Goal: Task Accomplishment & Management: Use online tool/utility

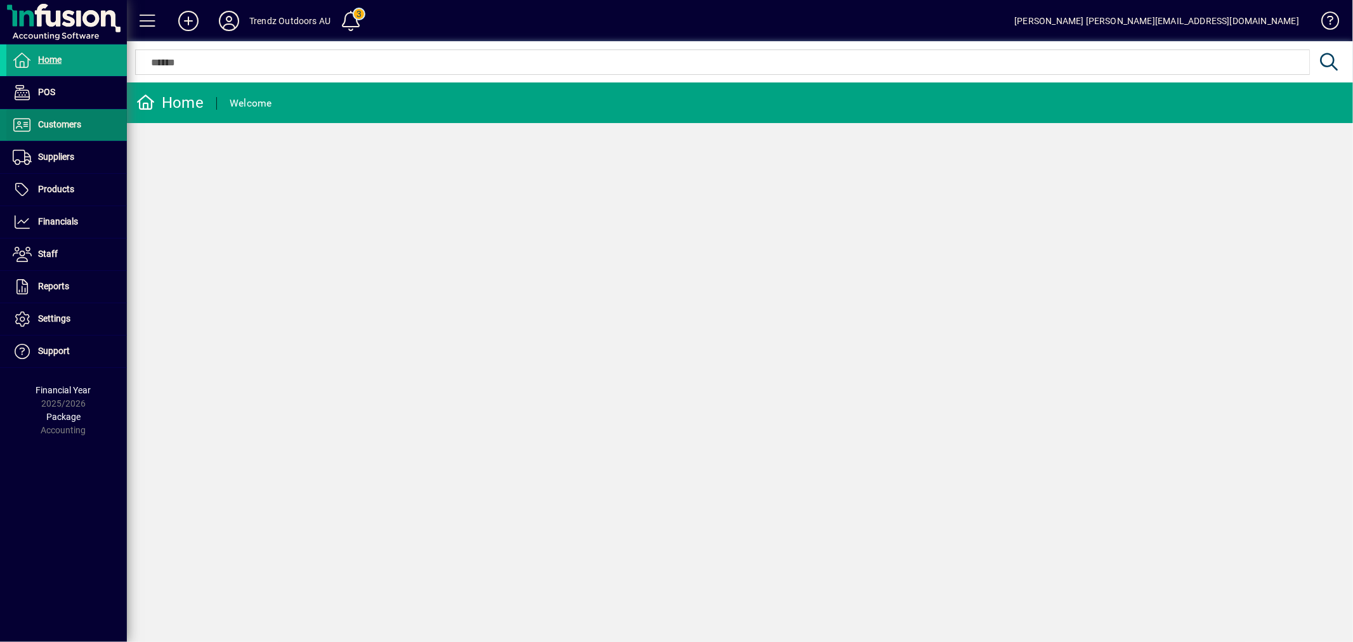
click at [83, 125] on span at bounding box center [66, 125] width 121 height 30
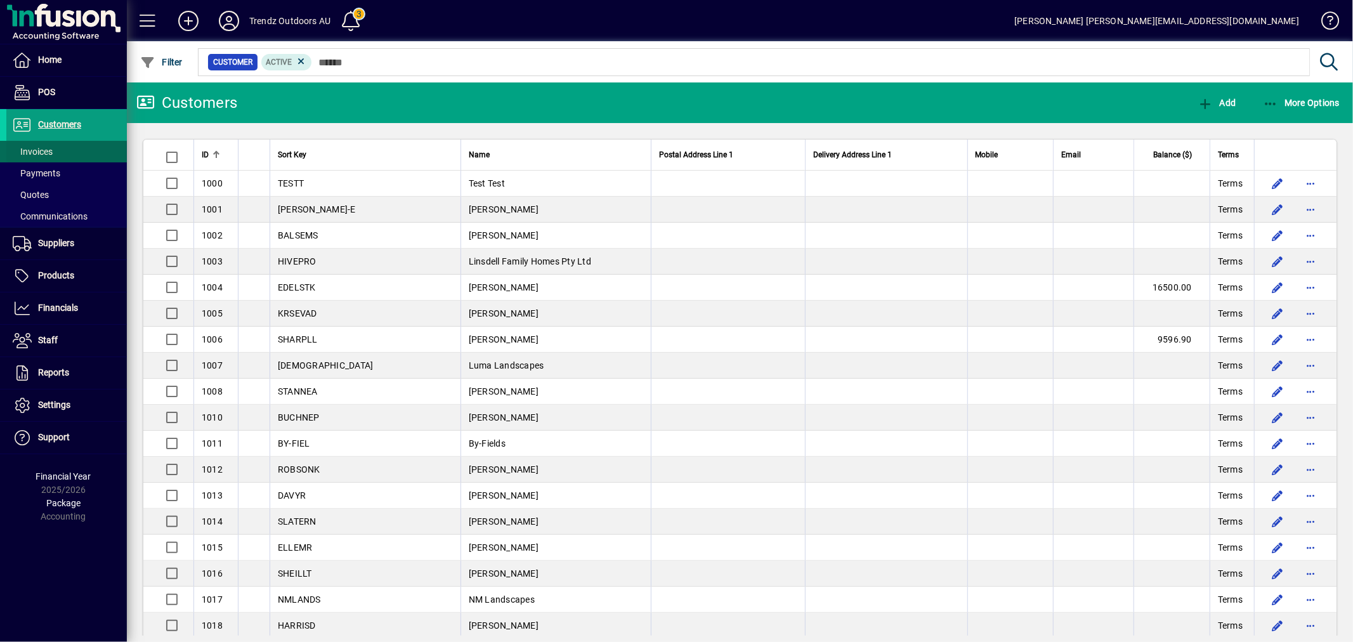
click at [70, 148] on span at bounding box center [66, 151] width 121 height 30
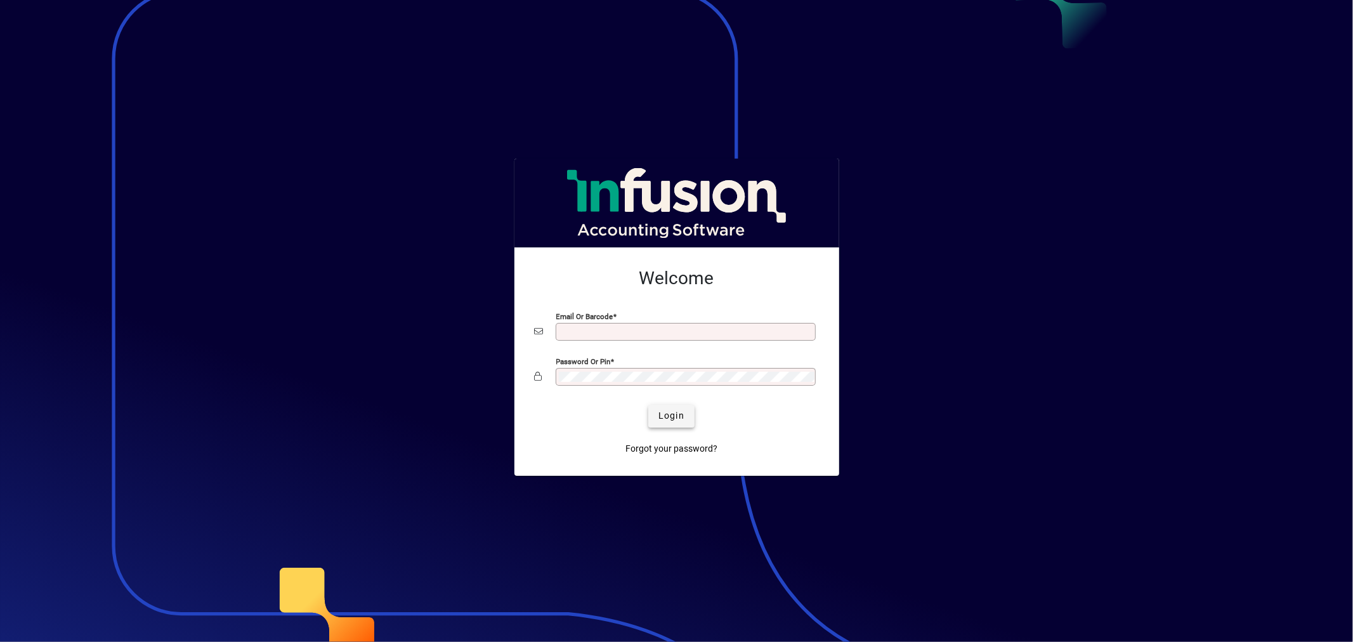
type input "**********"
click at [659, 411] on span "Login" at bounding box center [672, 415] width 26 height 13
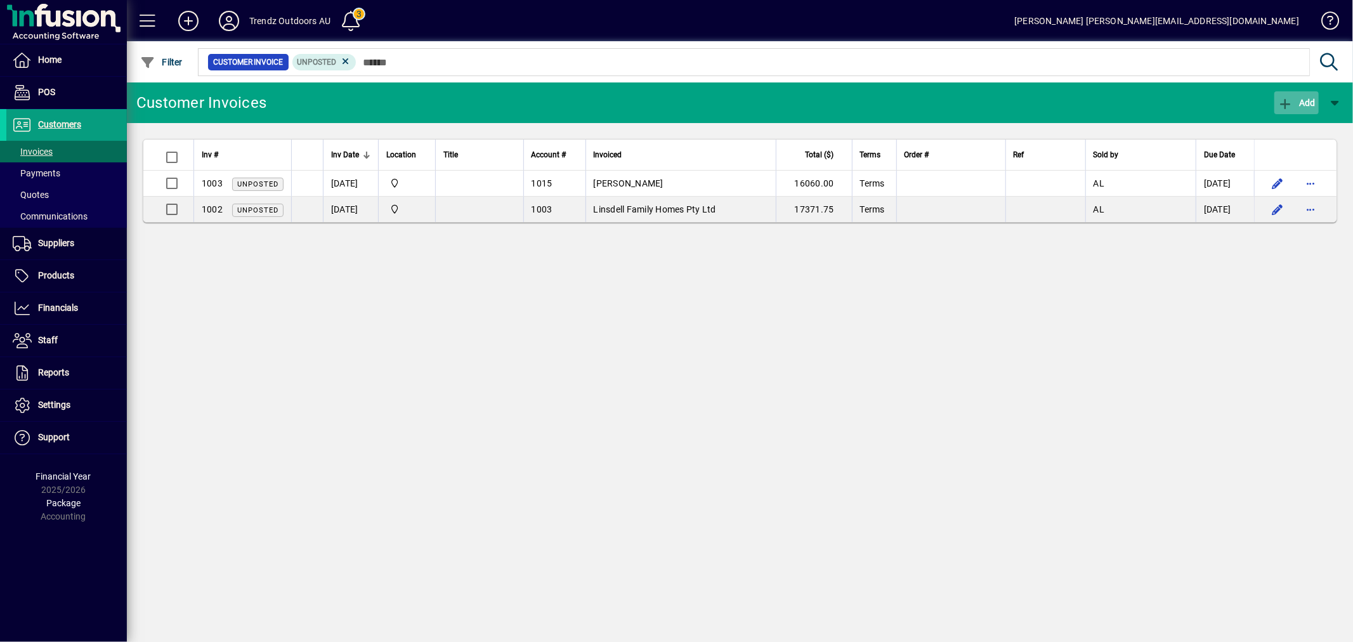
click at [1283, 98] on icon "button" at bounding box center [1286, 104] width 16 height 13
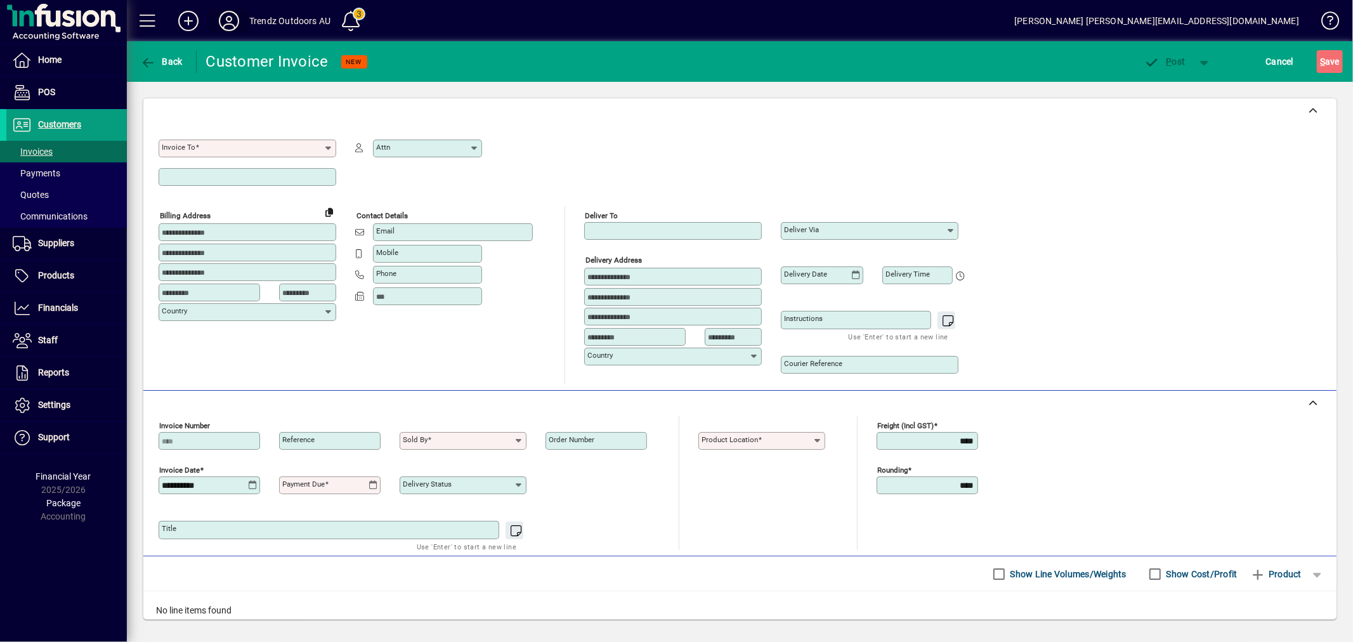
click at [225, 24] on icon at bounding box center [228, 21] width 25 height 20
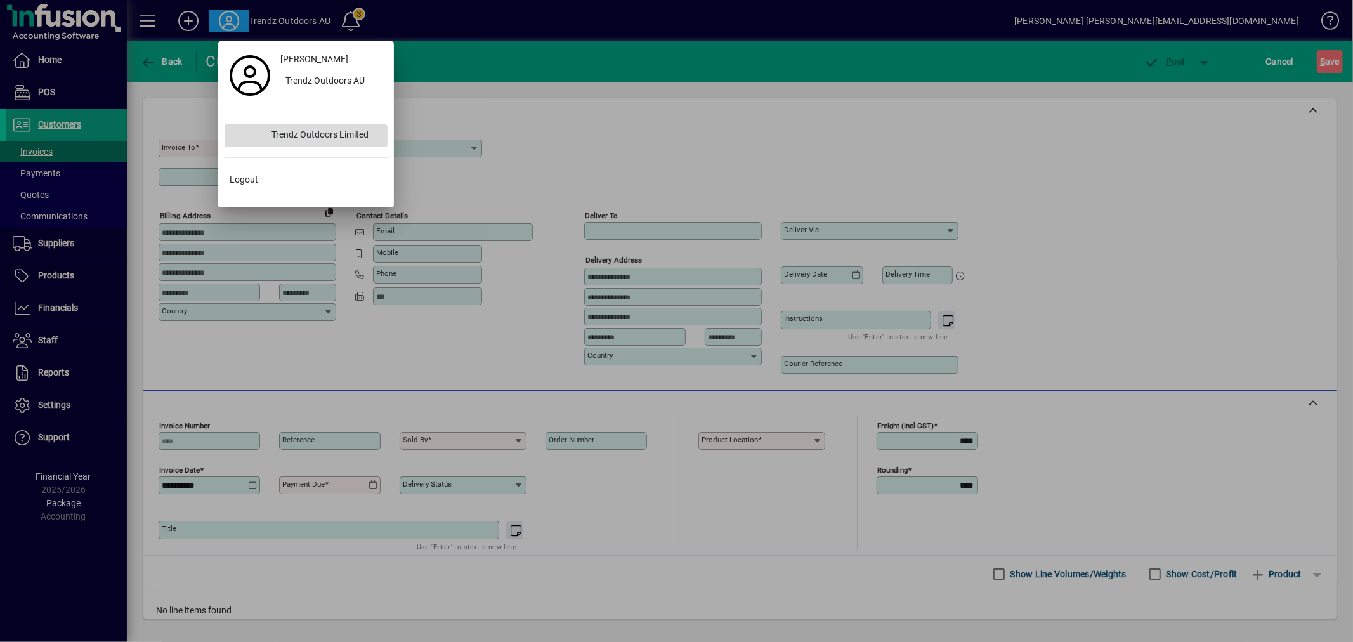
click at [319, 141] on div "Trendz Outdoors Limited" at bounding box center [324, 135] width 126 height 23
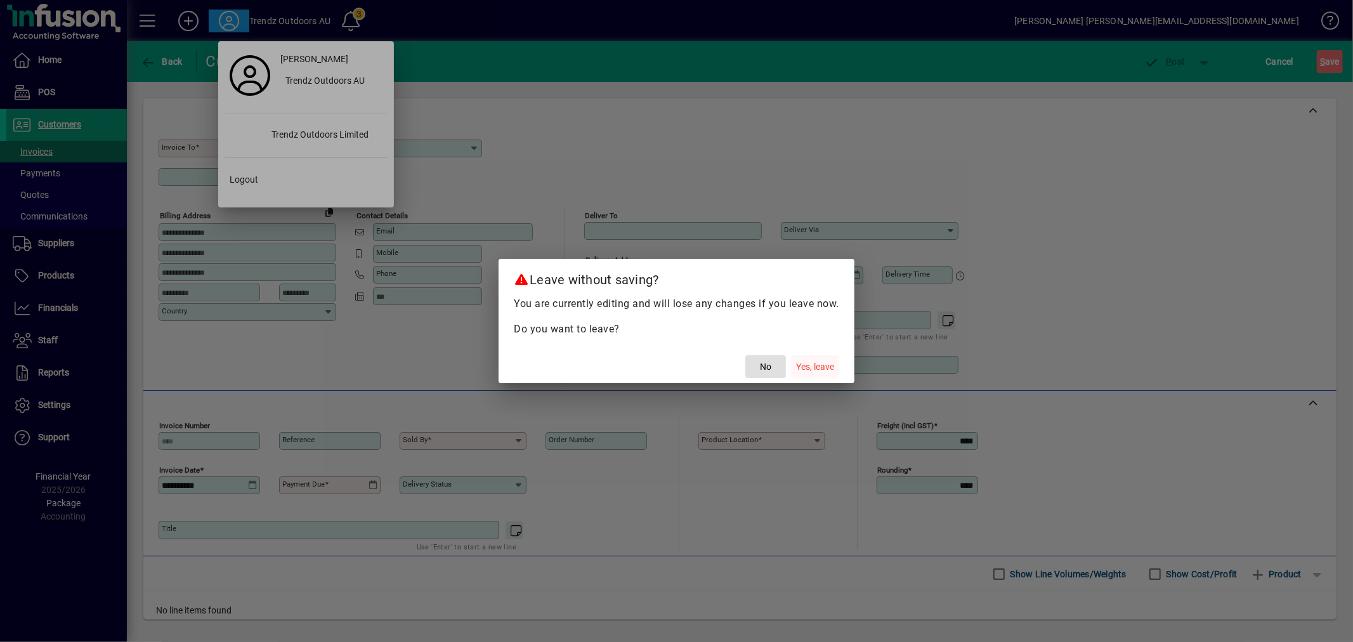
click at [810, 369] on span "Yes, leave" at bounding box center [815, 366] width 38 height 13
